Goal: Task Accomplishment & Management: Complete application form

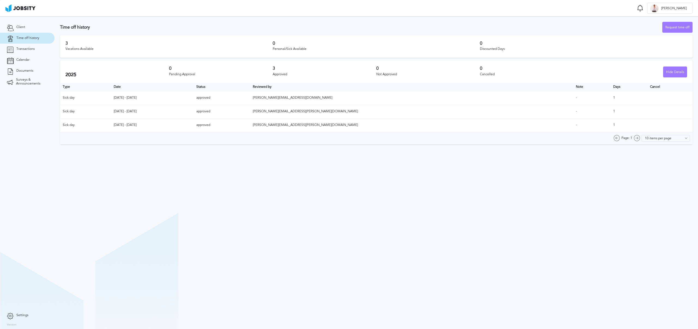
click at [425, 8] on button at bounding box center [422, 9] width 4 height 2
click at [679, 27] on div "Request time off" at bounding box center [678, 27] width 30 height 11
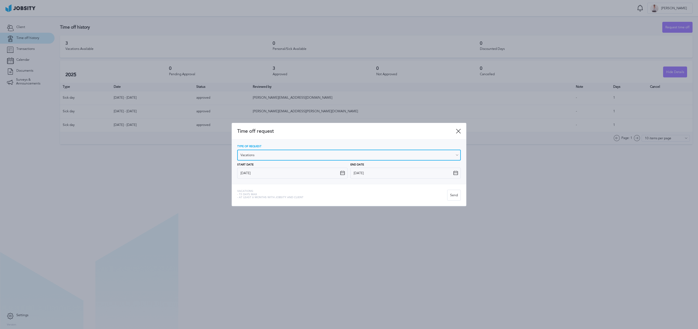
click at [377, 154] on input "Vacations" at bounding box center [349, 155] width 224 height 11
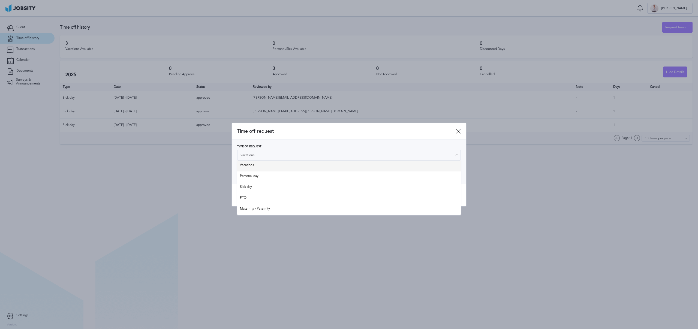
click at [263, 165] on div "Type of Request Vacations Vacations Personal day Sick day PTO Maternity / Pater…" at bounding box center [349, 162] width 224 height 34
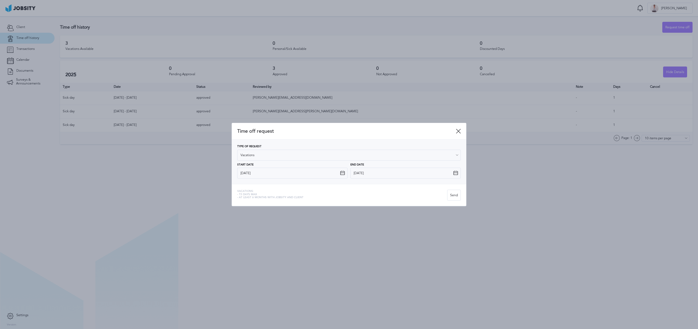
click at [343, 172] on icon at bounding box center [342, 173] width 5 height 5
click at [309, 172] on input "10/09/2025" at bounding box center [292, 173] width 110 height 11
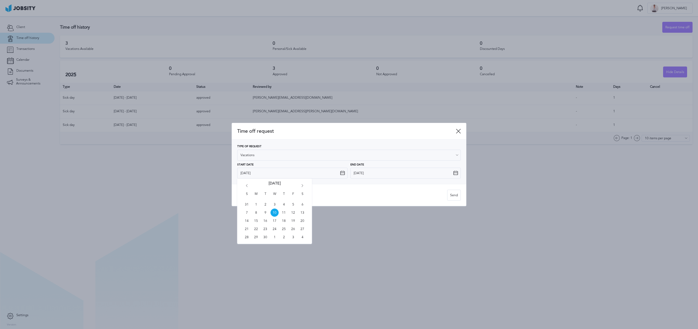
click at [302, 185] on icon "Go forward 1 month" at bounding box center [302, 186] width 5 height 5
click at [283, 213] on span "9" at bounding box center [284, 213] width 8 height 8
type input "09/10/2025"
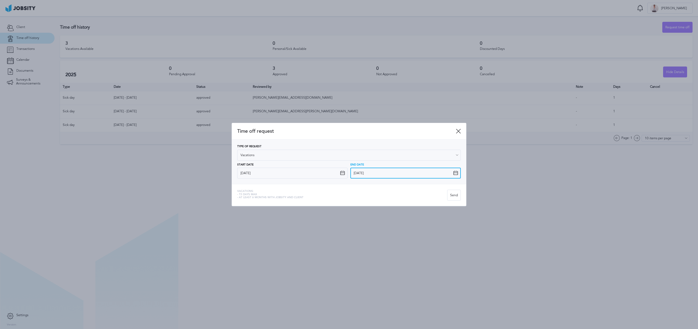
click at [423, 174] on input "10/09/2025" at bounding box center [405, 173] width 110 height 11
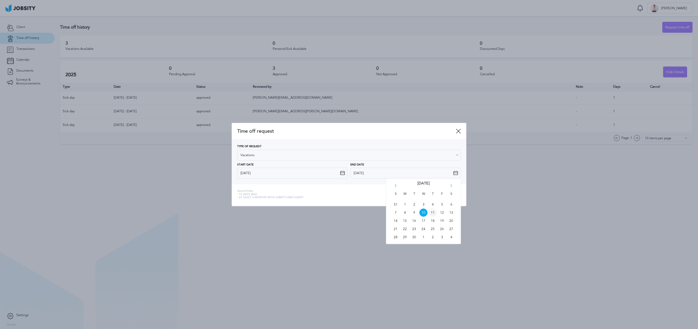
click at [431, 213] on span "11" at bounding box center [433, 213] width 8 height 8
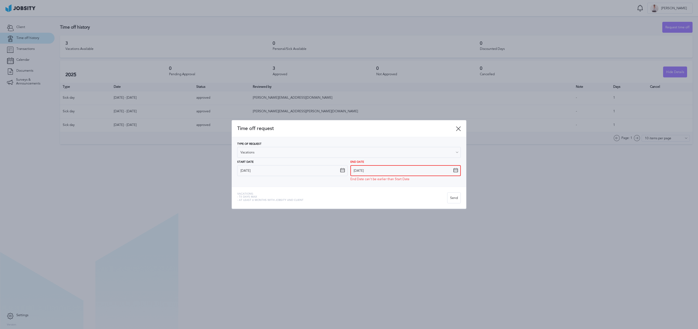
click at [386, 169] on input "11/09/2025" at bounding box center [405, 170] width 110 height 11
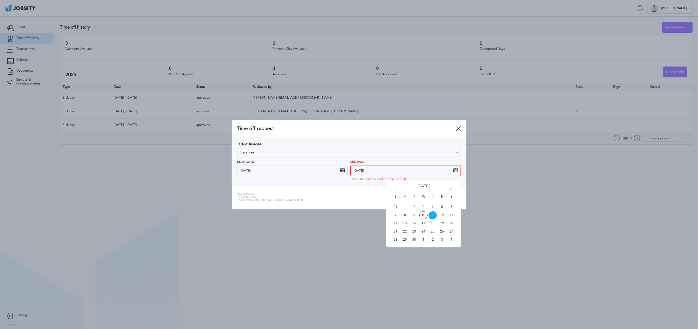
click at [449, 187] on icon "Go forward 1 month" at bounding box center [451, 189] width 5 height 5
click at [442, 216] on span "10" at bounding box center [442, 215] width 8 height 8
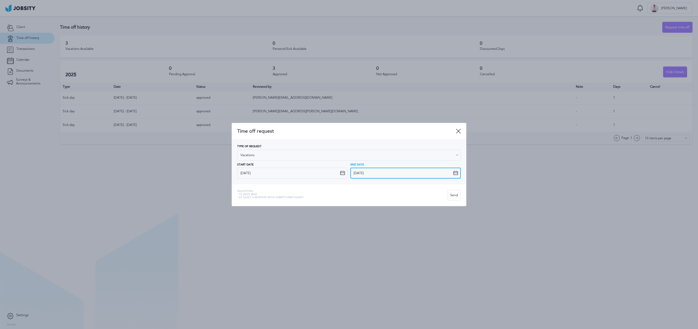
click at [388, 174] on input "10/10/2025" at bounding box center [405, 173] width 110 height 11
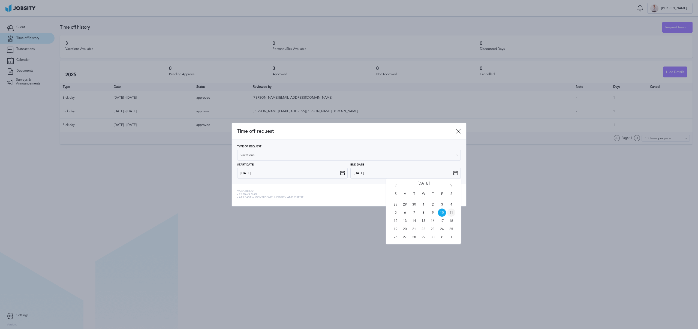
click at [451, 212] on span "11" at bounding box center [451, 213] width 8 height 8
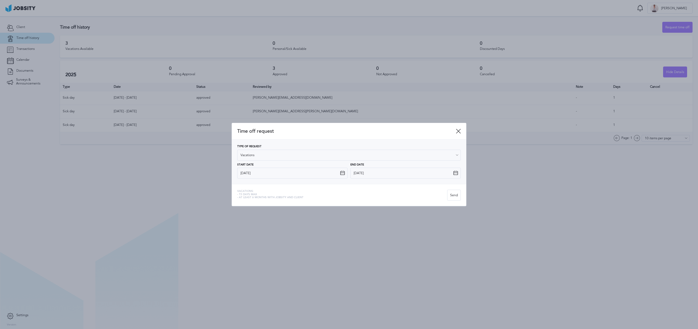
click at [422, 199] on div "Vacations: - 15 days max - At least 6 months with jobsity and client" at bounding box center [342, 195] width 210 height 11
click at [380, 171] on input "11/10/2025" at bounding box center [405, 173] width 110 height 11
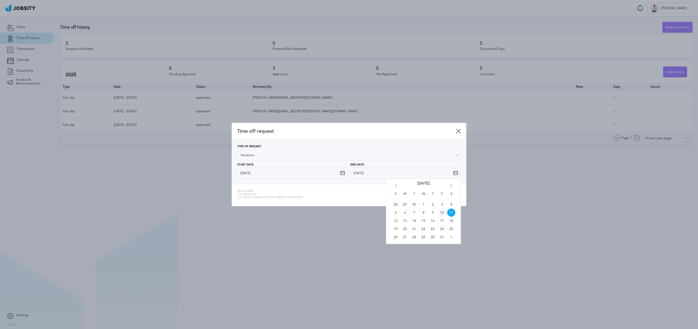
click at [442, 213] on span "10" at bounding box center [442, 213] width 8 height 8
click at [387, 171] on input "10/10/2025" at bounding box center [405, 173] width 110 height 11
click at [450, 212] on span "11" at bounding box center [451, 213] width 8 height 8
type input "11/10/2025"
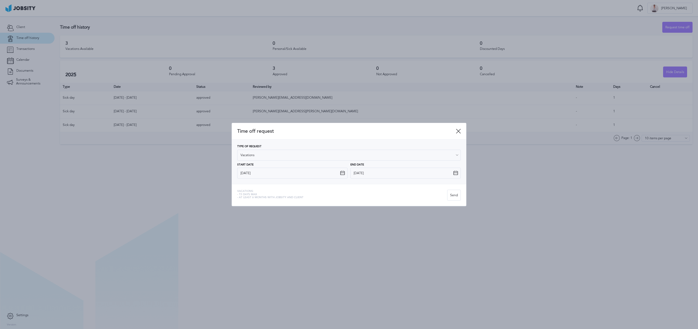
click at [404, 196] on div "Vacations: - 15 days max - At least 6 months with jobsity and client" at bounding box center [342, 195] width 210 height 11
click at [456, 197] on div "Send" at bounding box center [453, 195] width 13 height 11
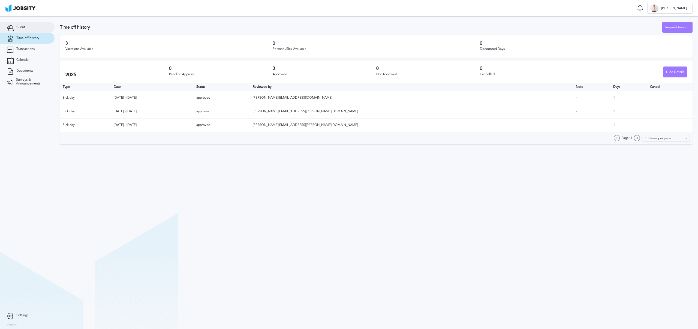
click at [28, 25] on link "Client" at bounding box center [27, 27] width 55 height 11
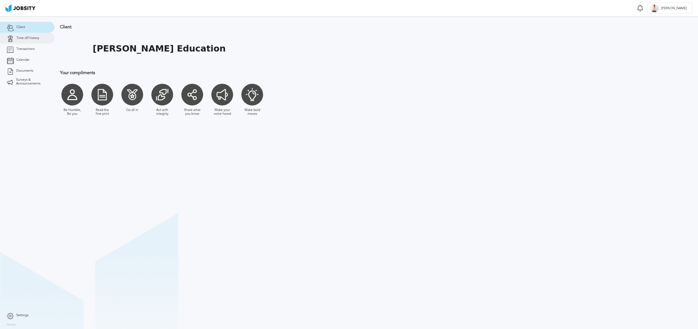
click at [27, 36] on span "Time off history" at bounding box center [27, 38] width 23 height 4
